Goal: Use online tool/utility: Utilize a website feature to perform a specific function

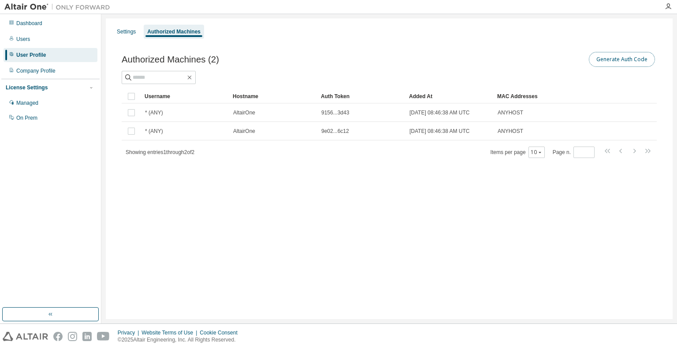
click at [612, 60] on button "Generate Auth Code" at bounding box center [622, 59] width 66 height 15
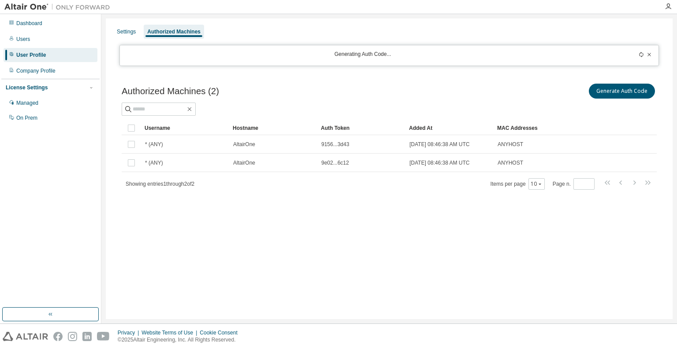
click at [301, 60] on div "Generating Auth Code..." at bounding box center [388, 55] width 539 height 21
click at [178, 53] on div "Generating Auth Code..." at bounding box center [362, 56] width 475 height 10
click at [143, 54] on div "Generating Auth Code..." at bounding box center [362, 56] width 475 height 10
click at [29, 53] on div "User Profile" at bounding box center [31, 55] width 30 height 7
click at [615, 93] on button "Generate Auth Code" at bounding box center [622, 91] width 66 height 15
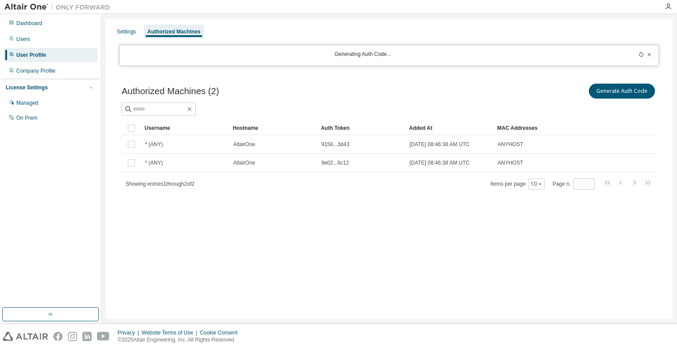
click at [360, 58] on div "Generating Auth Code..." at bounding box center [362, 56] width 475 height 10
click at [640, 54] on icon at bounding box center [641, 54] width 5 height 5
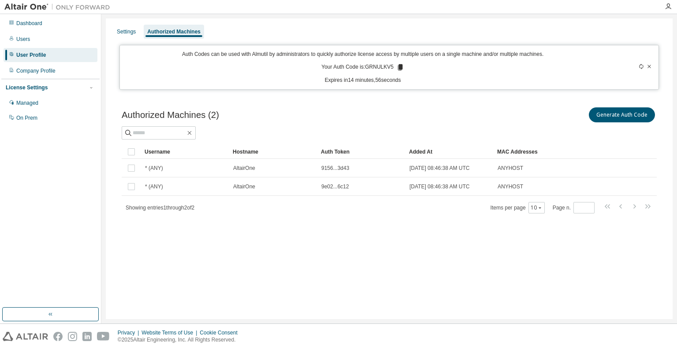
click at [371, 67] on p "Your Auth Code is: GRNULKV5" at bounding box center [362, 67] width 83 height 8
copy p "GRNULKV5"
